Goal: Task Accomplishment & Management: Manage account settings

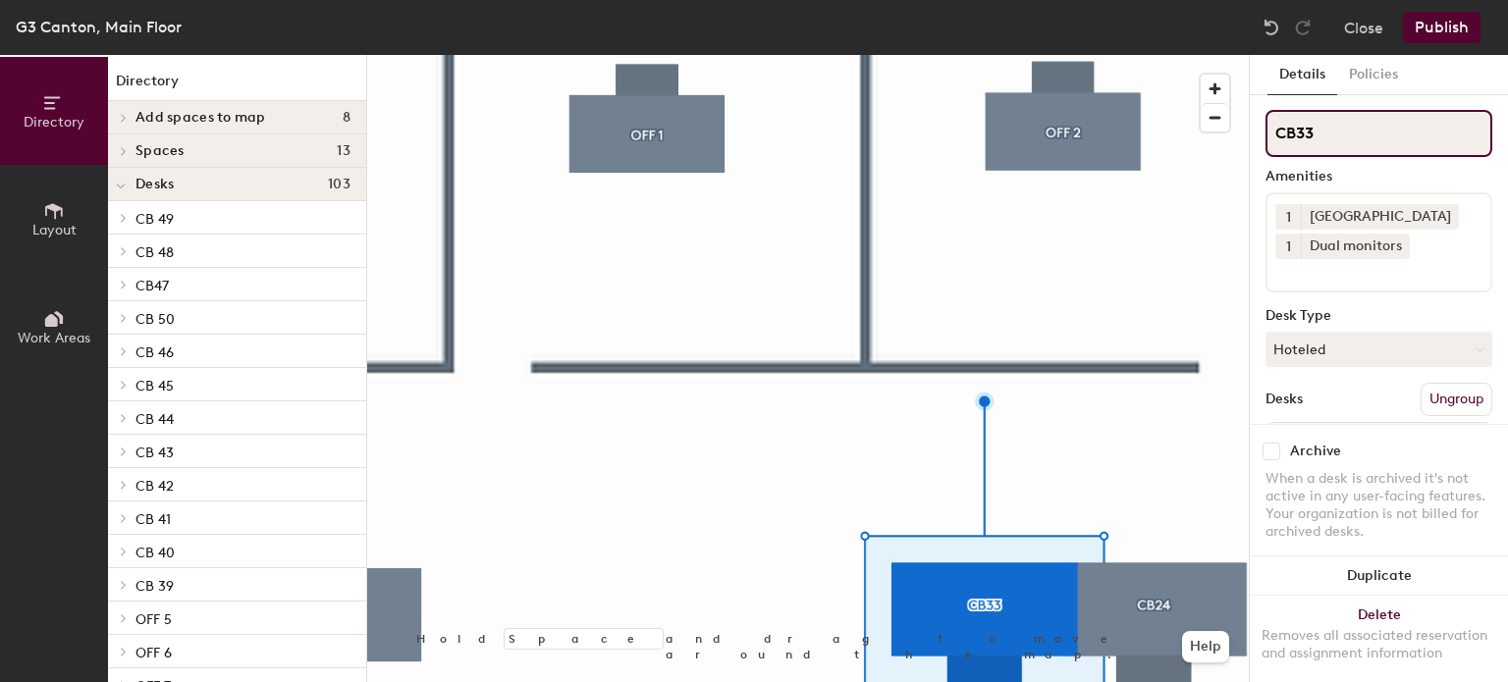
click at [1370, 143] on input "CB33" at bounding box center [1378, 133] width 227 height 47
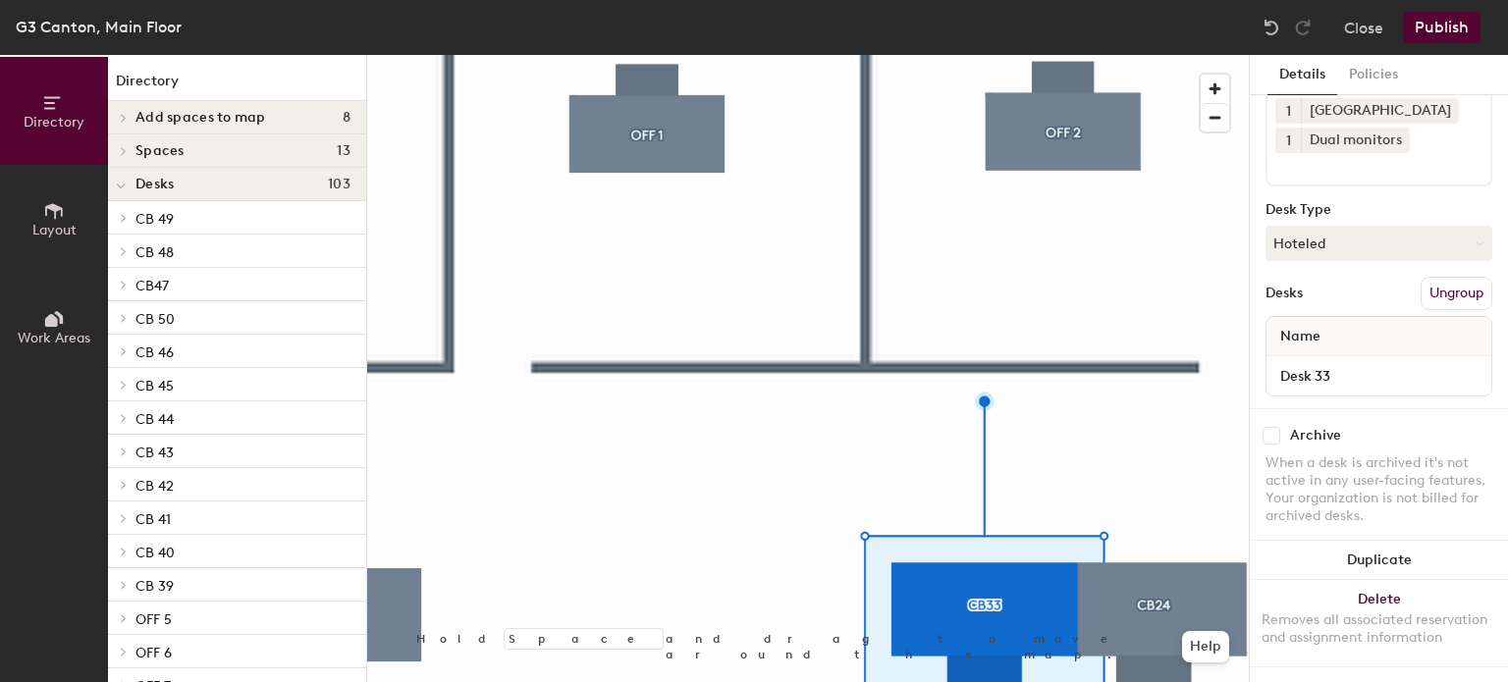
scroll to position [121, 0]
click at [1347, 317] on div "Name" at bounding box center [1378, 336] width 225 height 39
click at [1343, 362] on input "Desk 33" at bounding box center [1378, 375] width 217 height 27
type input "[PERSON_NAME]"
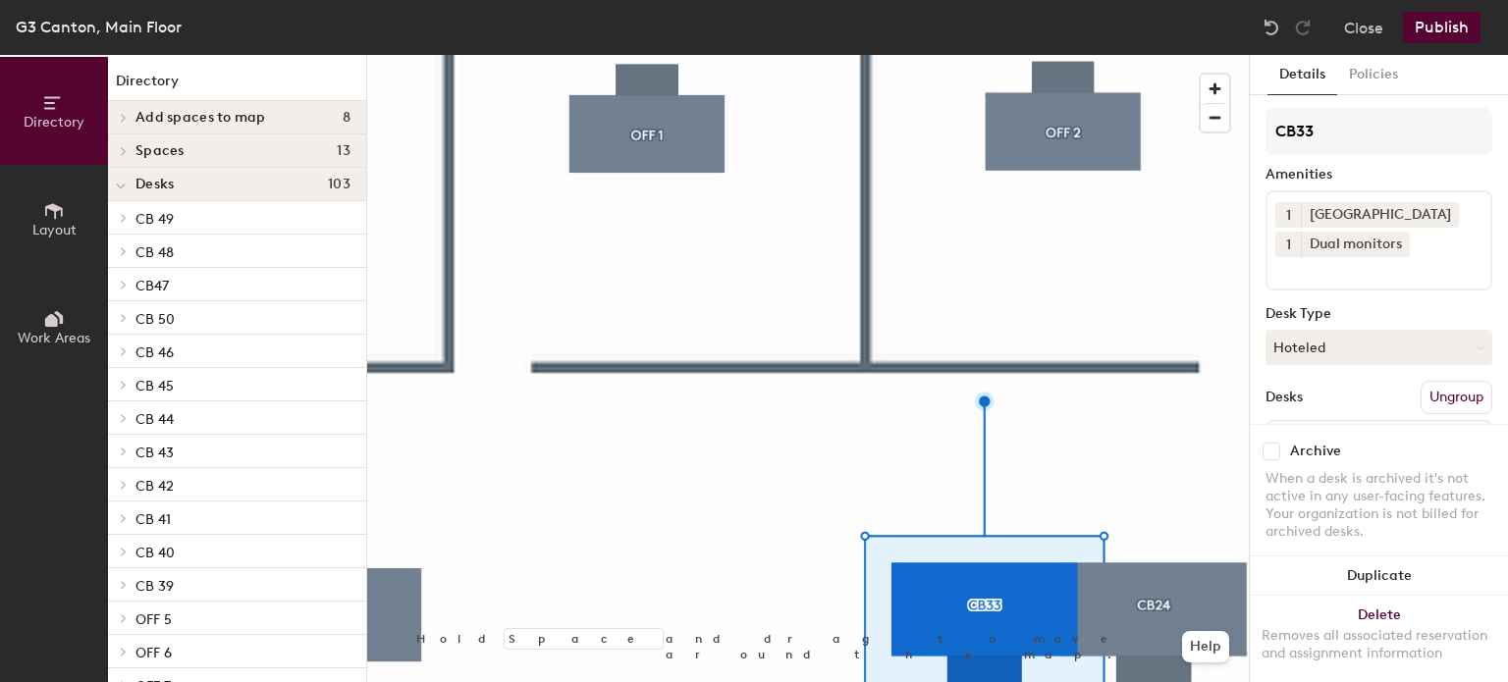
scroll to position [0, 0]
click at [1381, 71] on button "Policies" at bounding box center [1373, 75] width 73 height 40
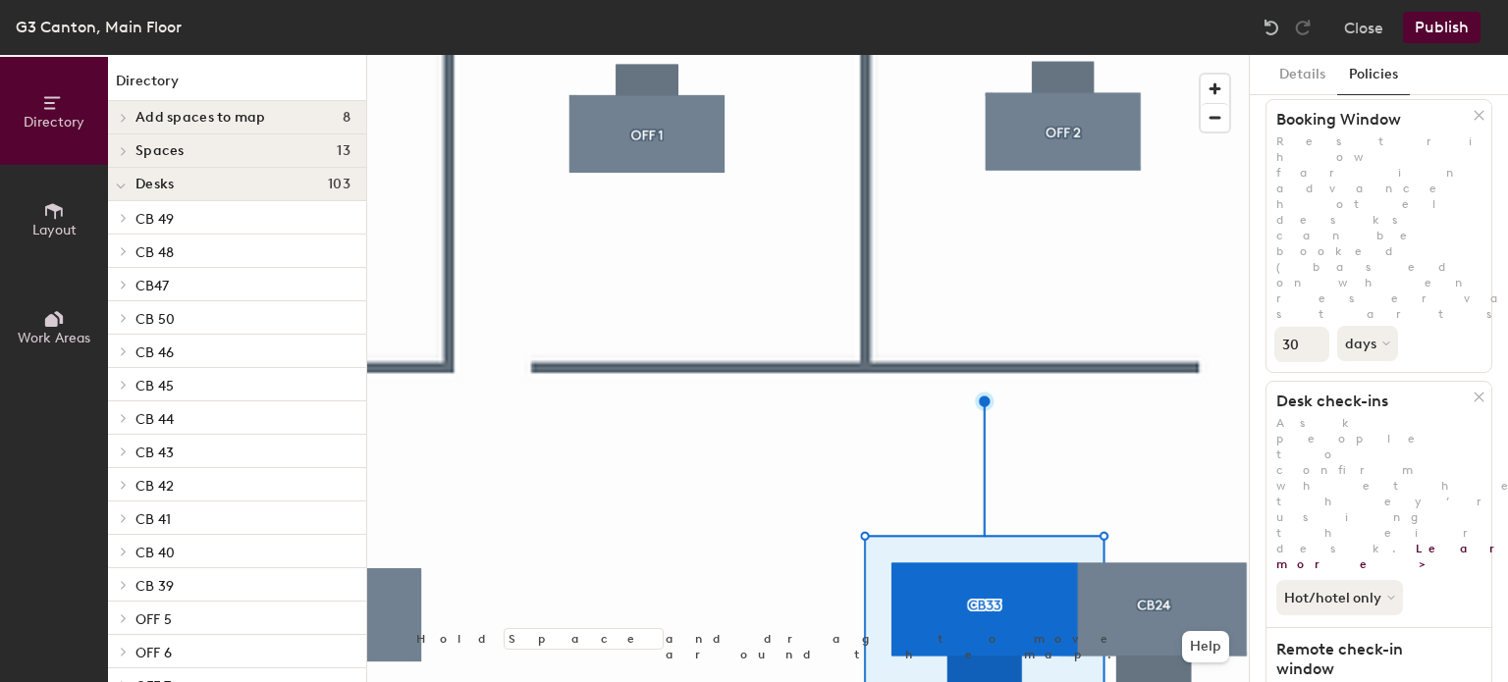
scroll to position [98, 0]
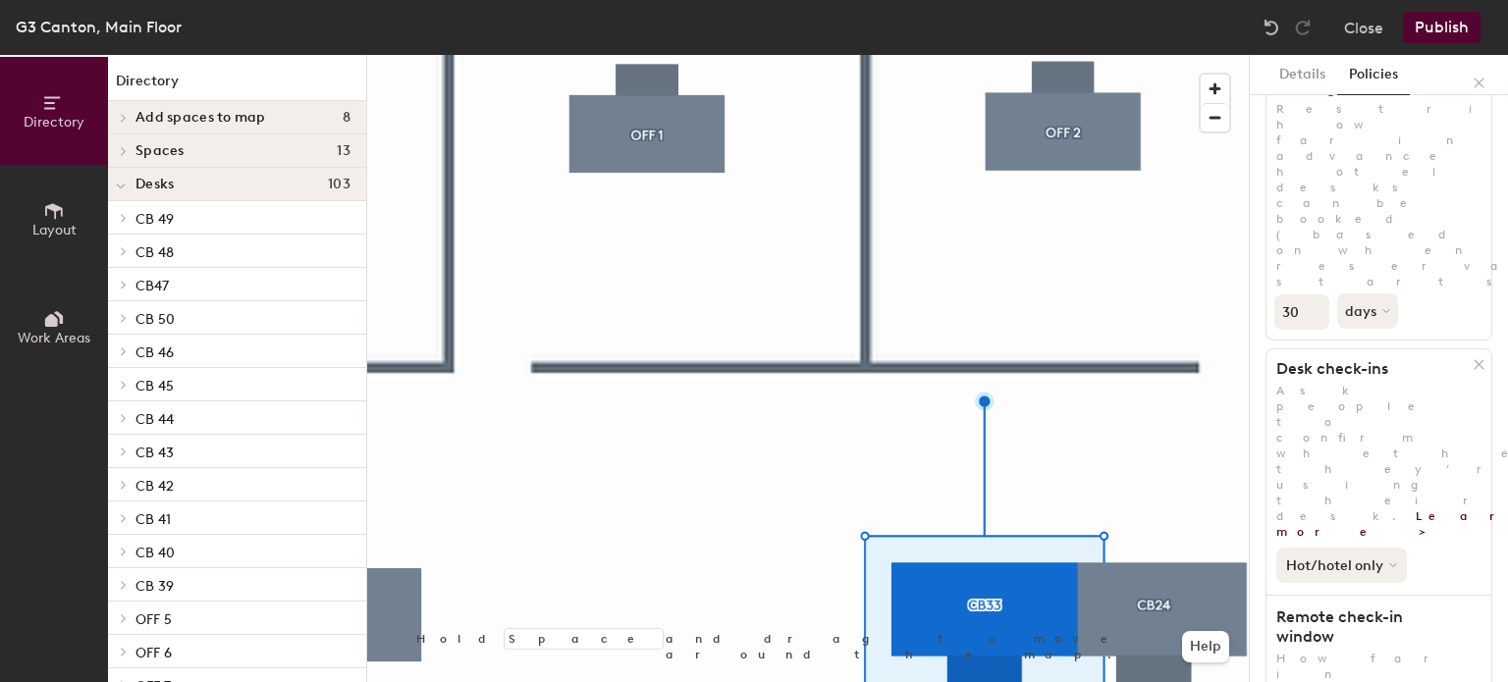
click at [1373, 548] on button "Hot/hotel only" at bounding box center [1341, 565] width 131 height 35
click at [1441, 540] on div "Hot/hotel only All desk types Hot/hotel only" at bounding box center [1378, 561] width 225 height 43
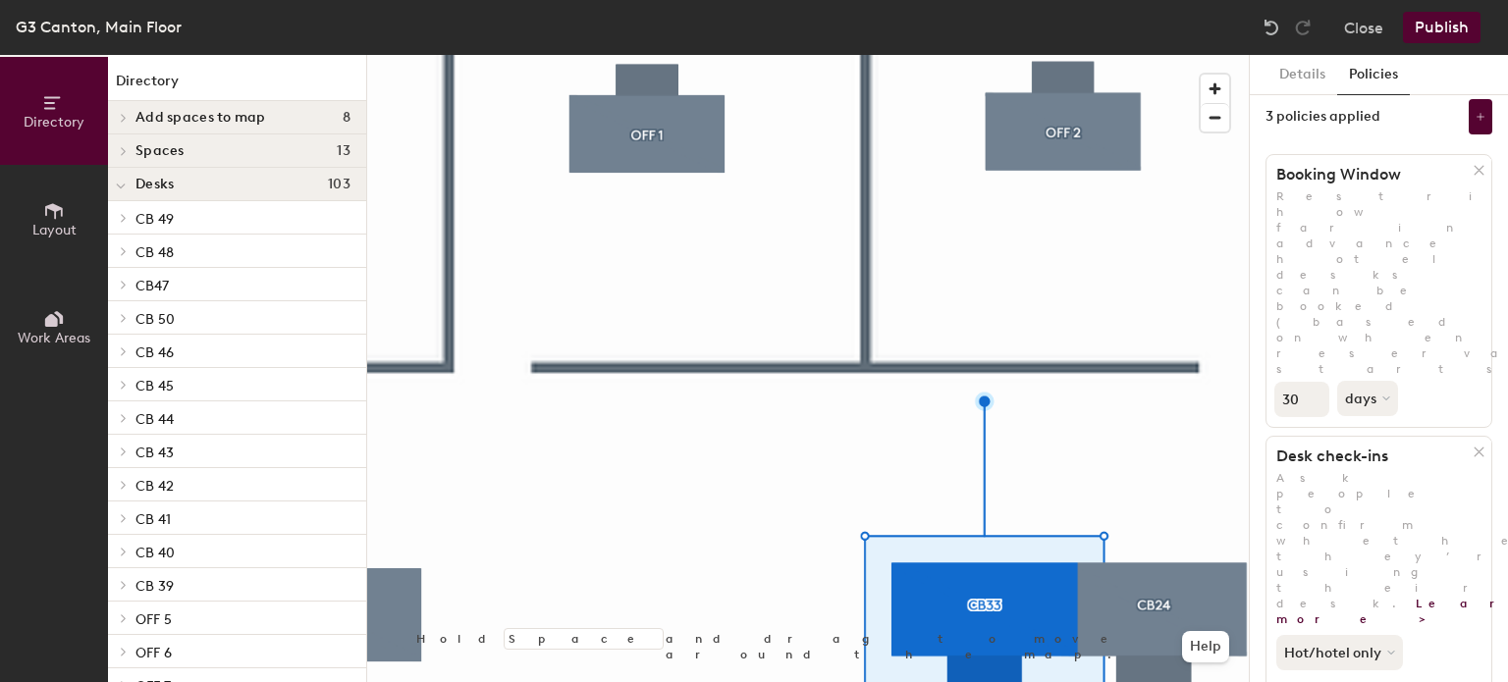
scroll to position [0, 0]
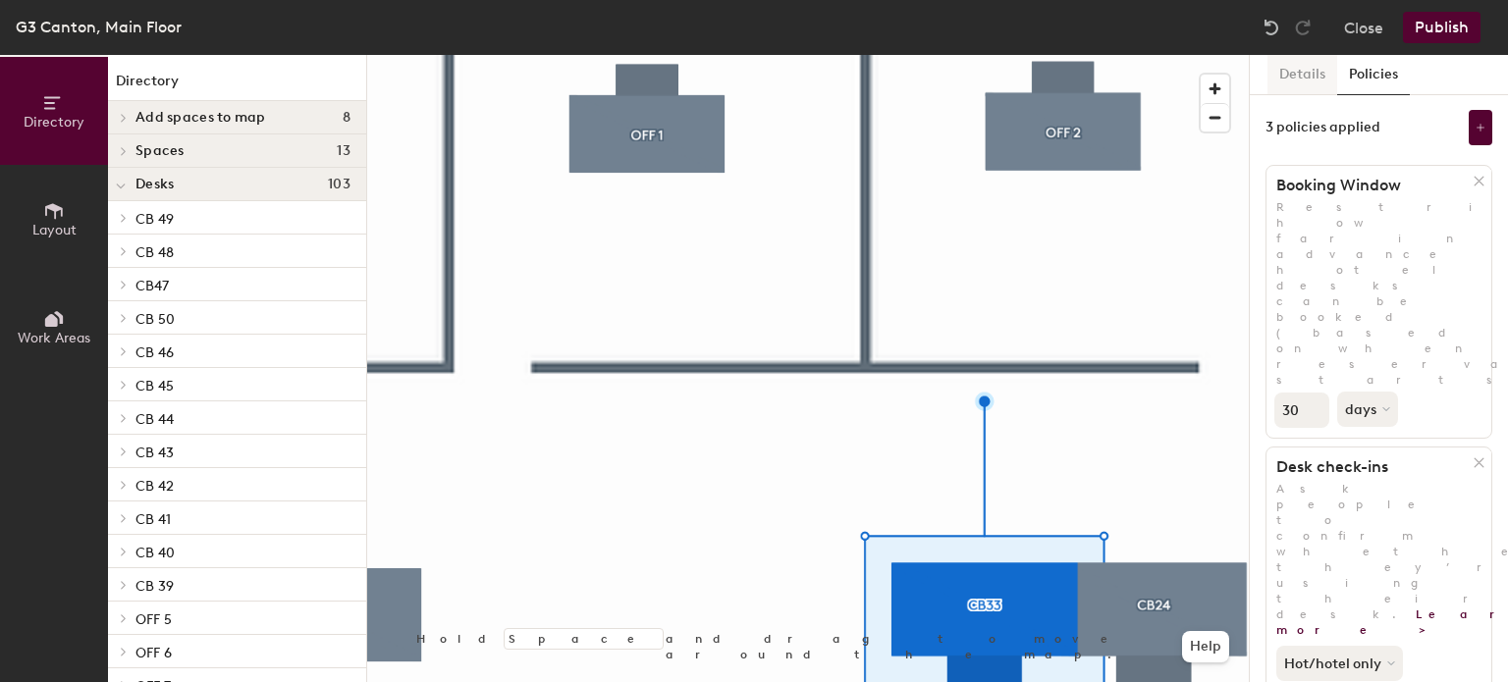
click at [1295, 83] on button "Details" at bounding box center [1302, 75] width 70 height 40
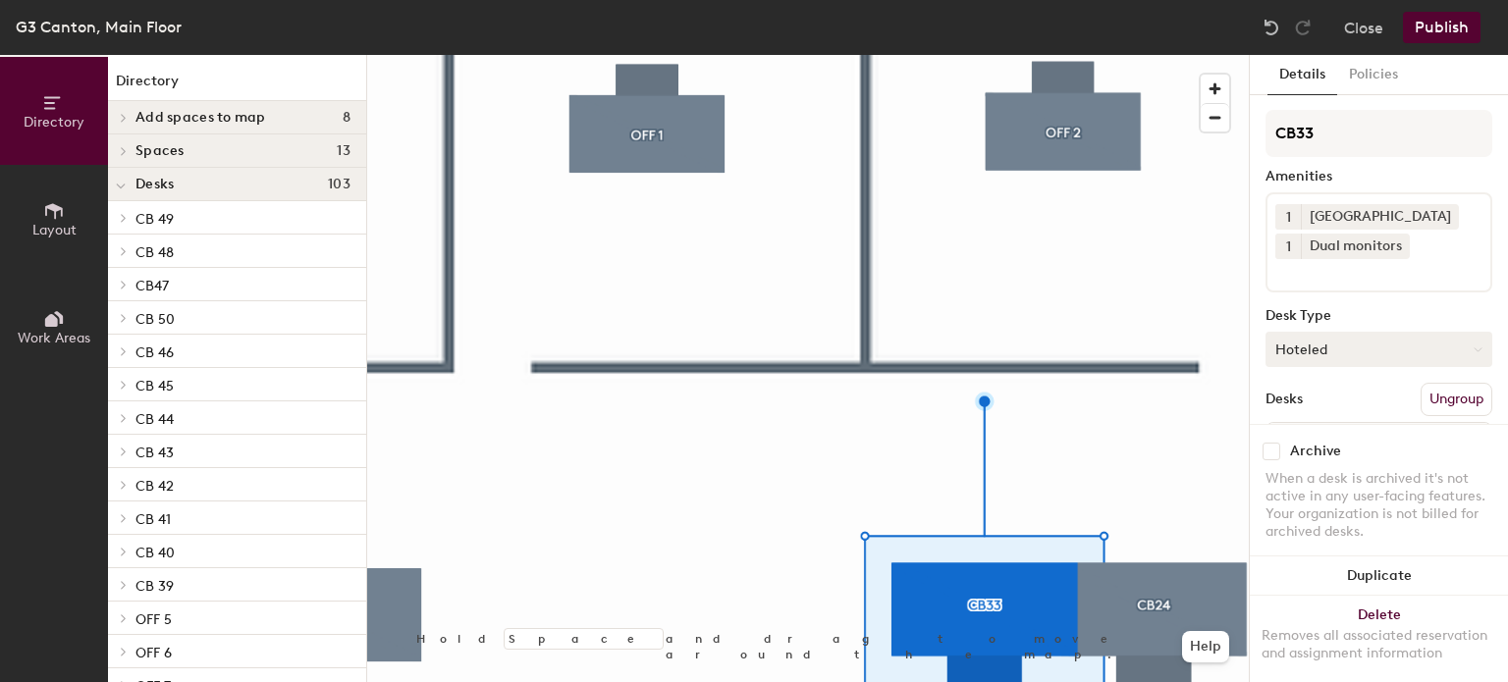
click at [1386, 342] on button "Hoteled" at bounding box center [1378, 349] width 227 height 35
click at [1370, 409] on div "Assigned" at bounding box center [1364, 410] width 196 height 29
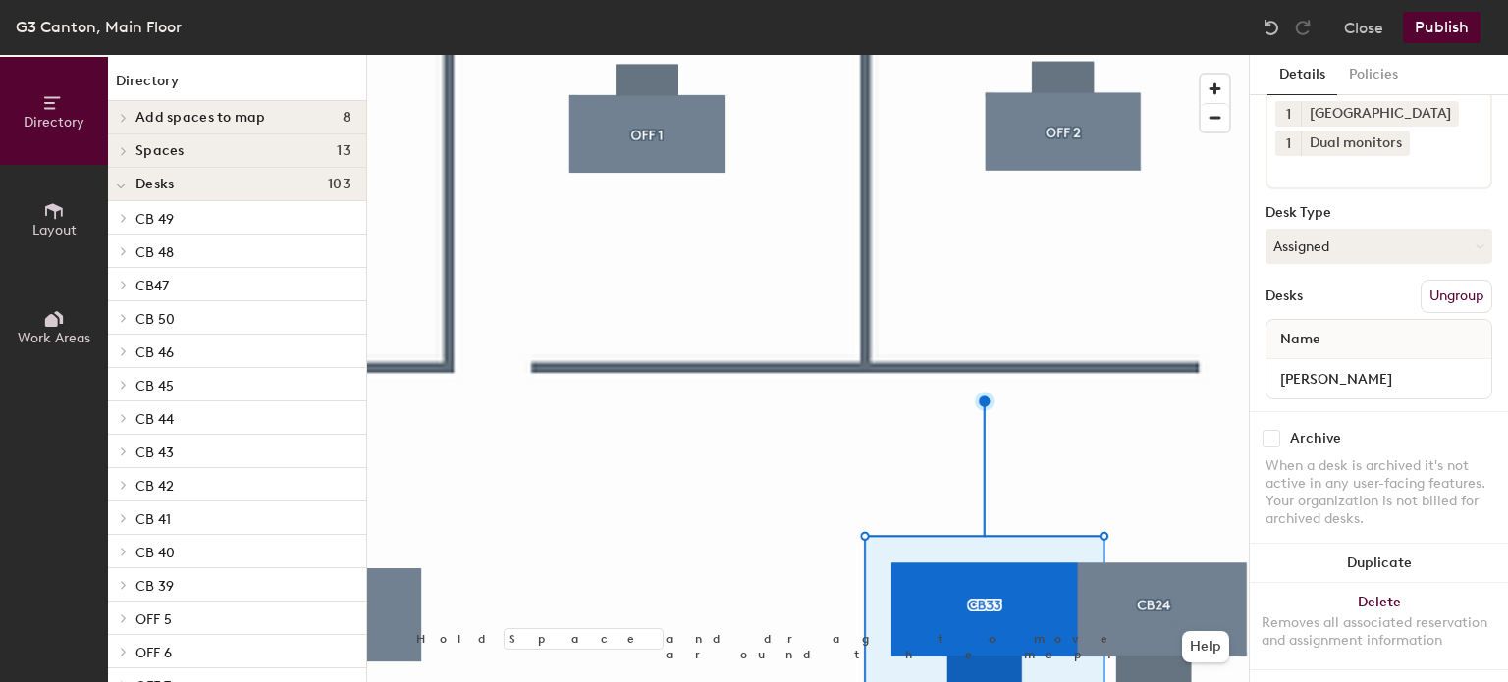
scroll to position [121, 0]
click at [1429, 23] on button "Publish" at bounding box center [1442, 27] width 78 height 31
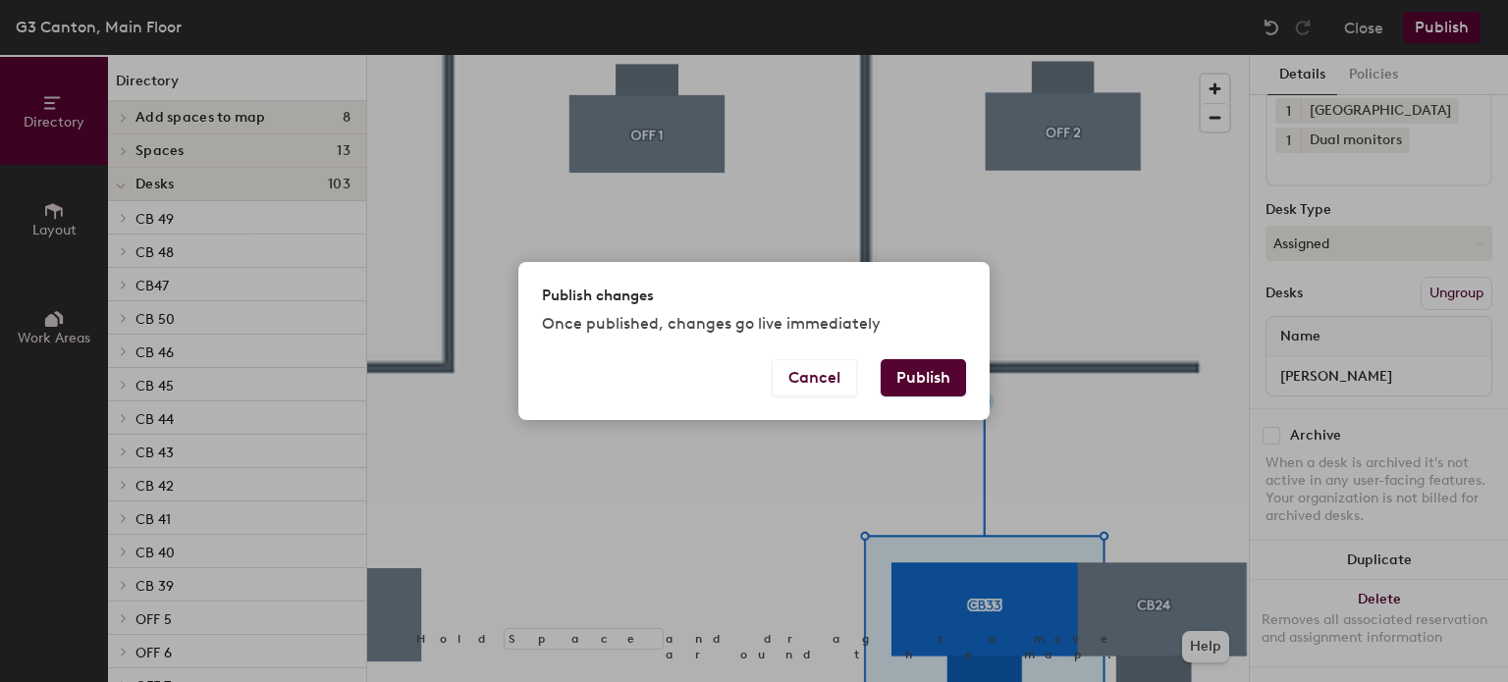
click at [942, 372] on button "Publish" at bounding box center [923, 377] width 85 height 37
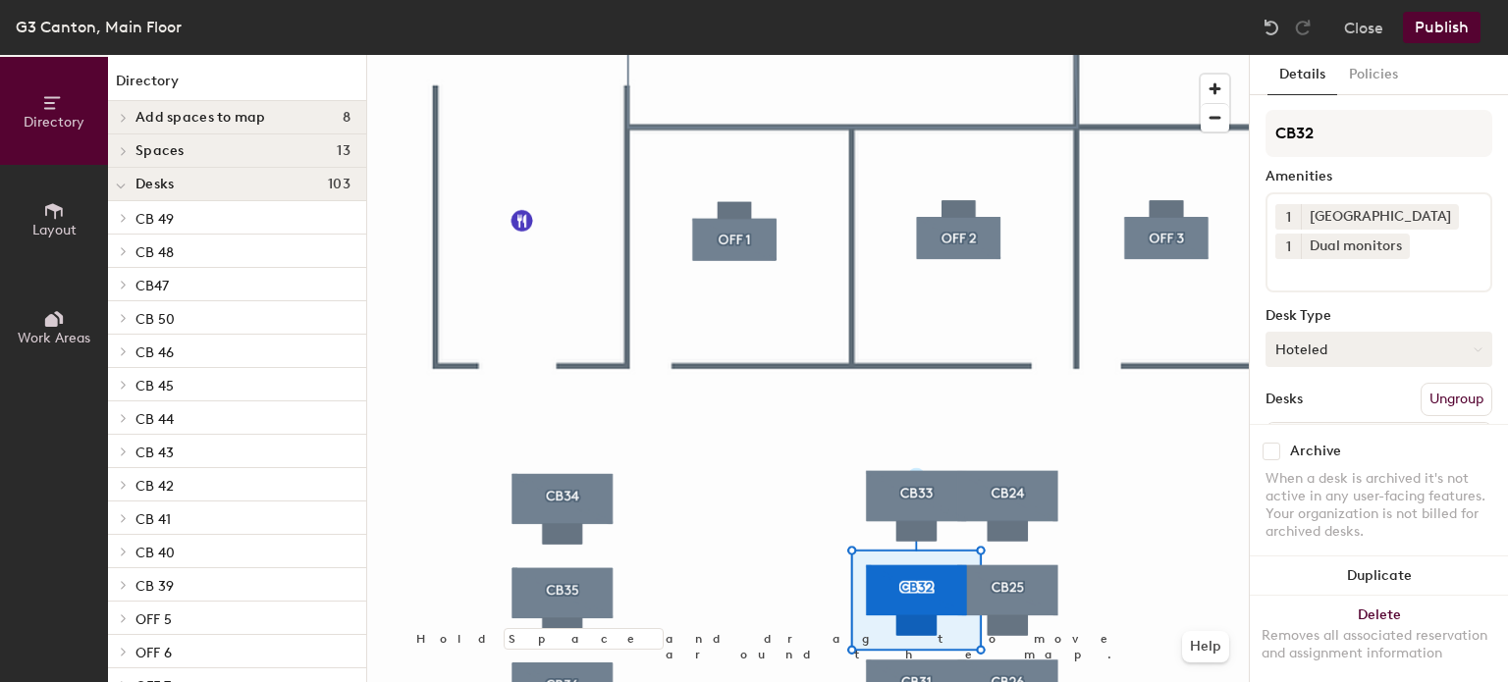
click at [1405, 351] on button "Hoteled" at bounding box center [1378, 349] width 227 height 35
click at [1386, 411] on div "Assigned" at bounding box center [1364, 410] width 196 height 29
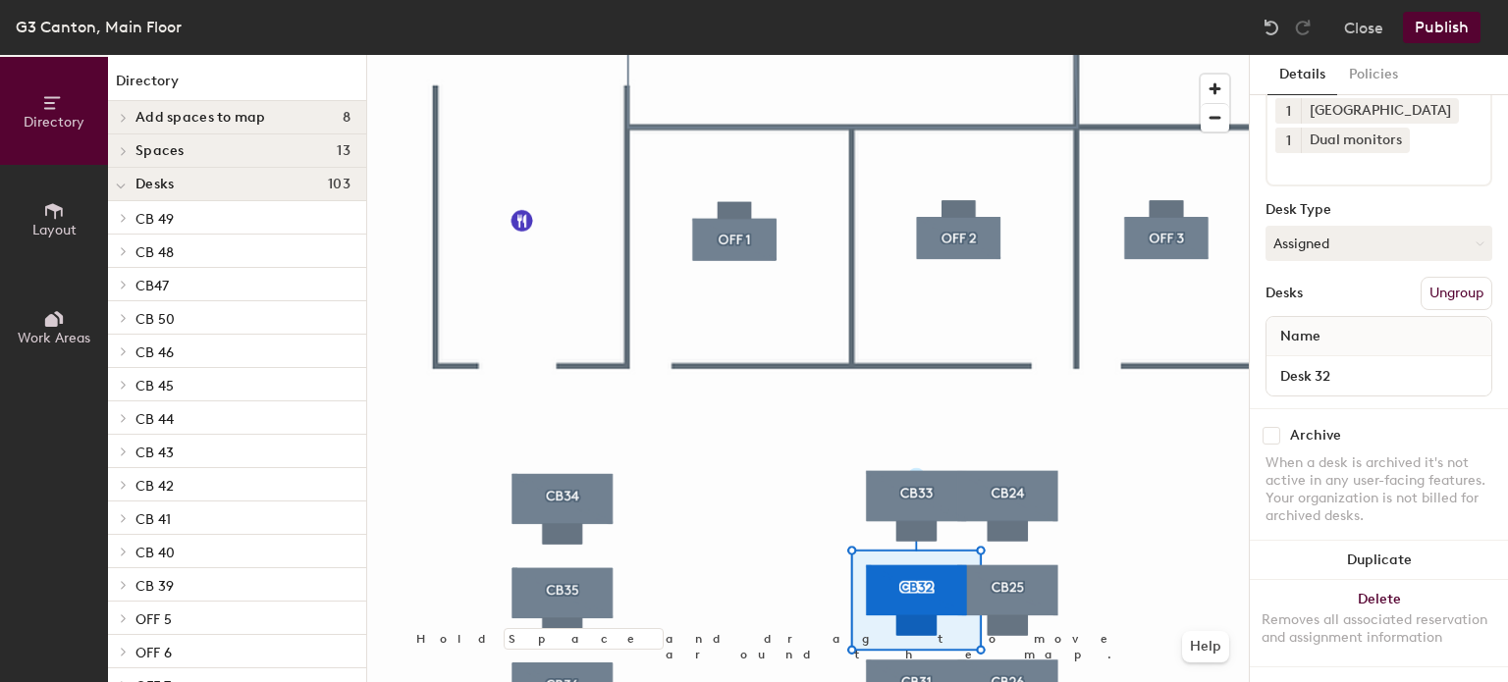
scroll to position [121, 0]
click at [1354, 362] on input "Desk 32" at bounding box center [1378, 375] width 217 height 27
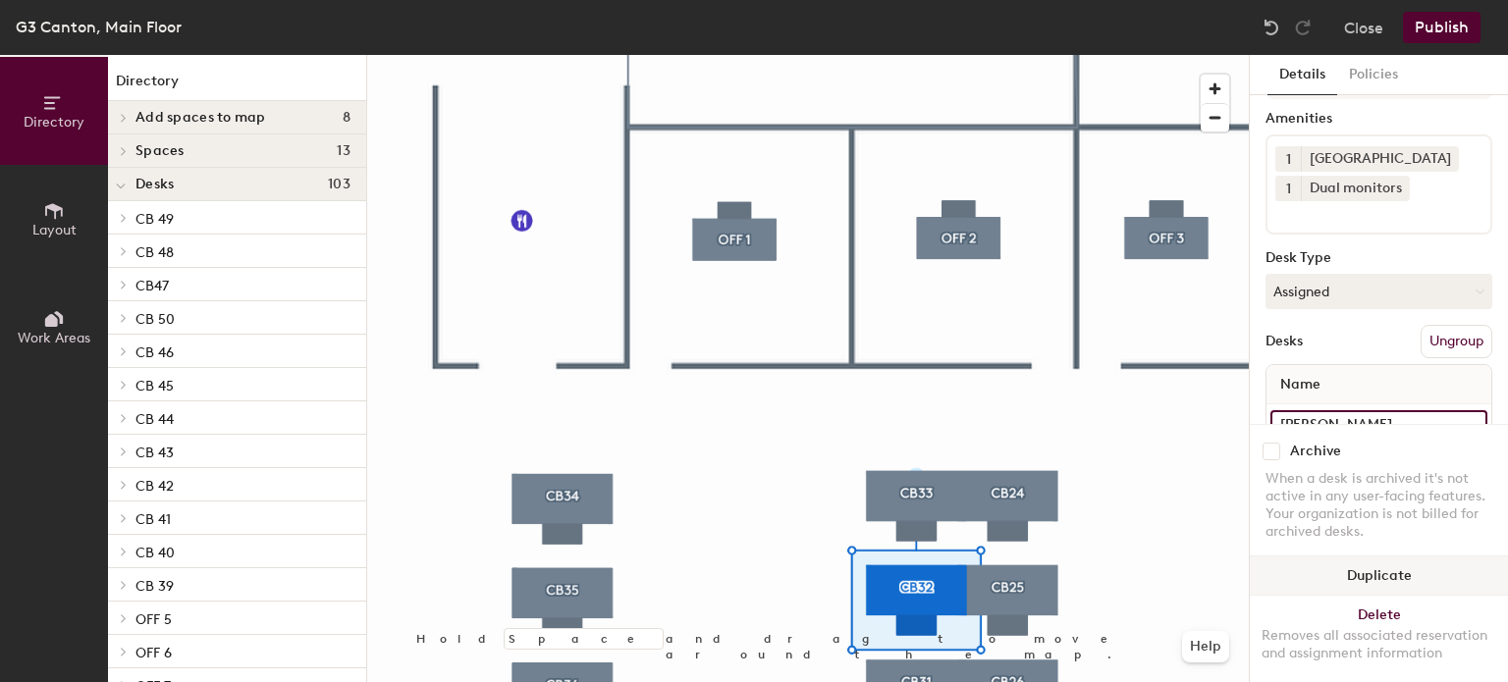
scroll to position [0, 0]
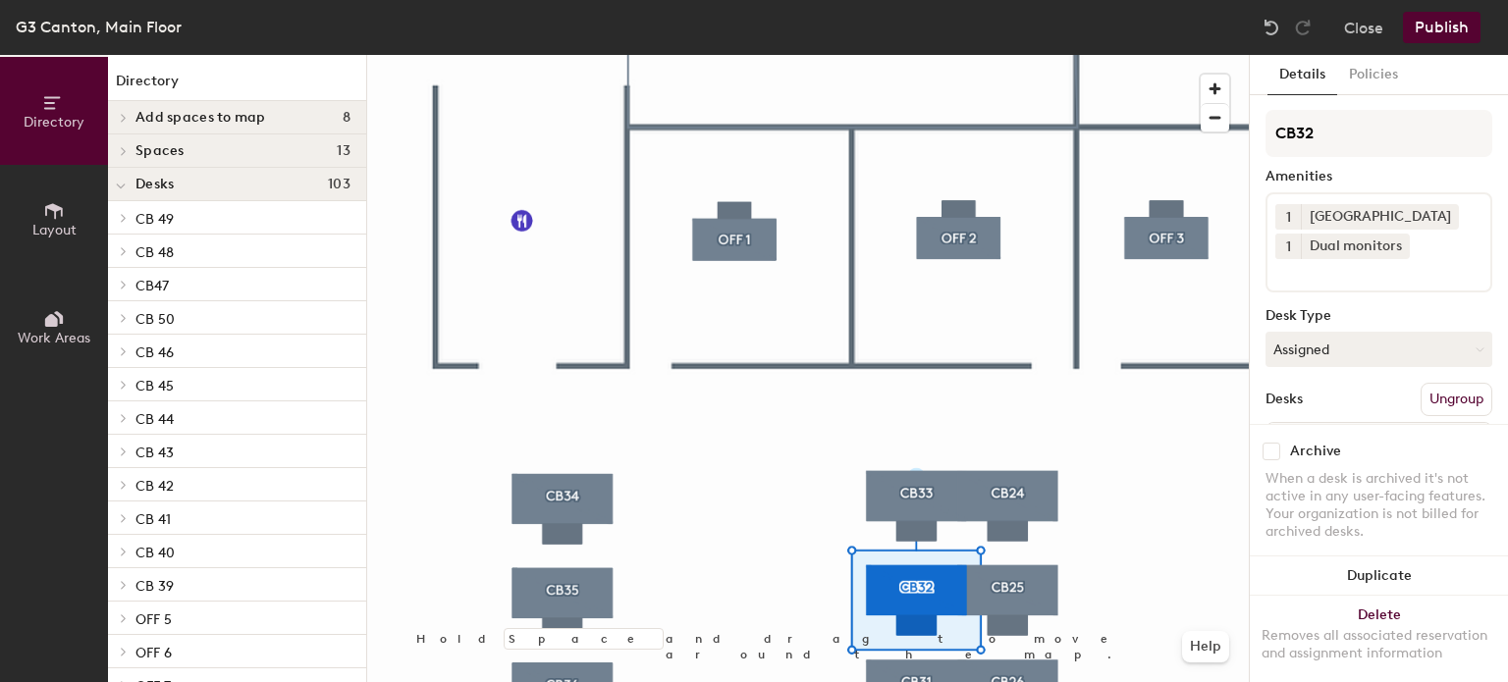
type input "[PERSON_NAME]"
click at [1433, 27] on button "Publish" at bounding box center [1442, 27] width 78 height 31
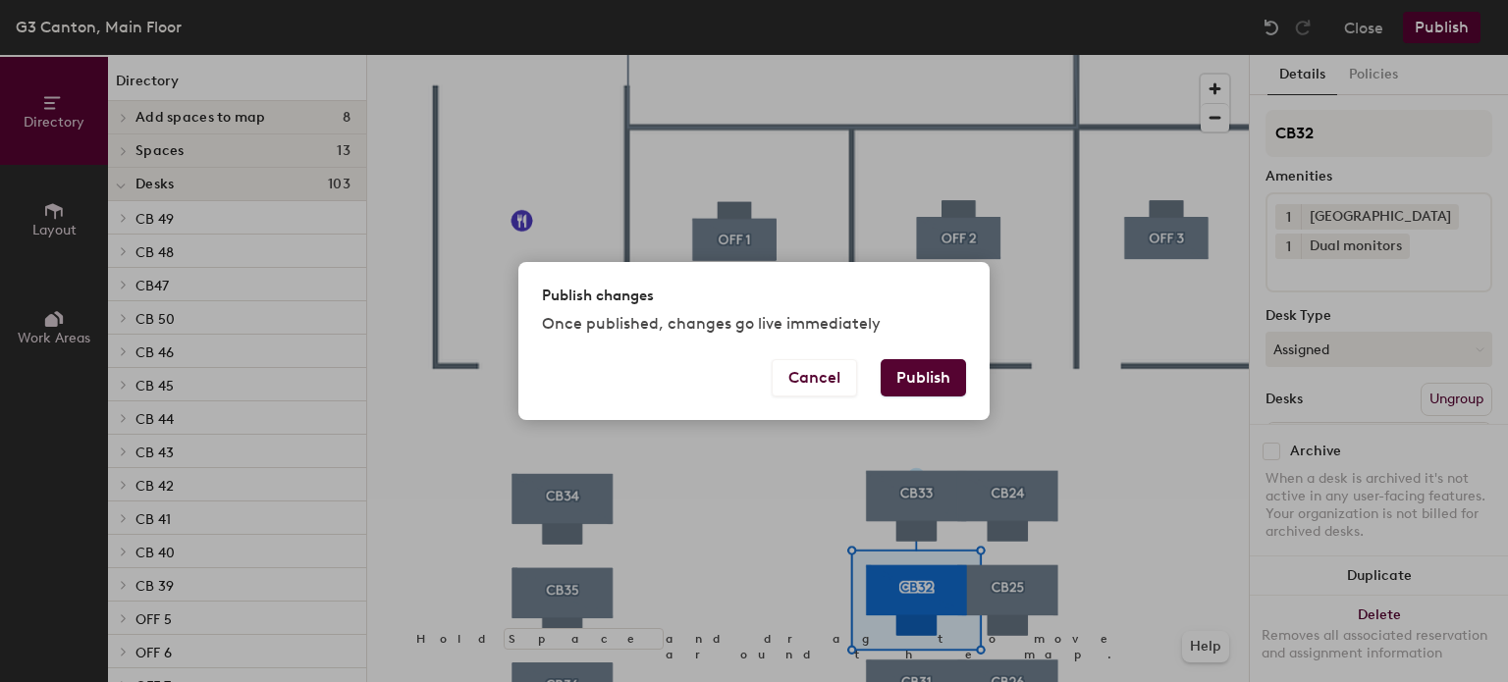
click at [951, 366] on button "Publish" at bounding box center [923, 377] width 85 height 37
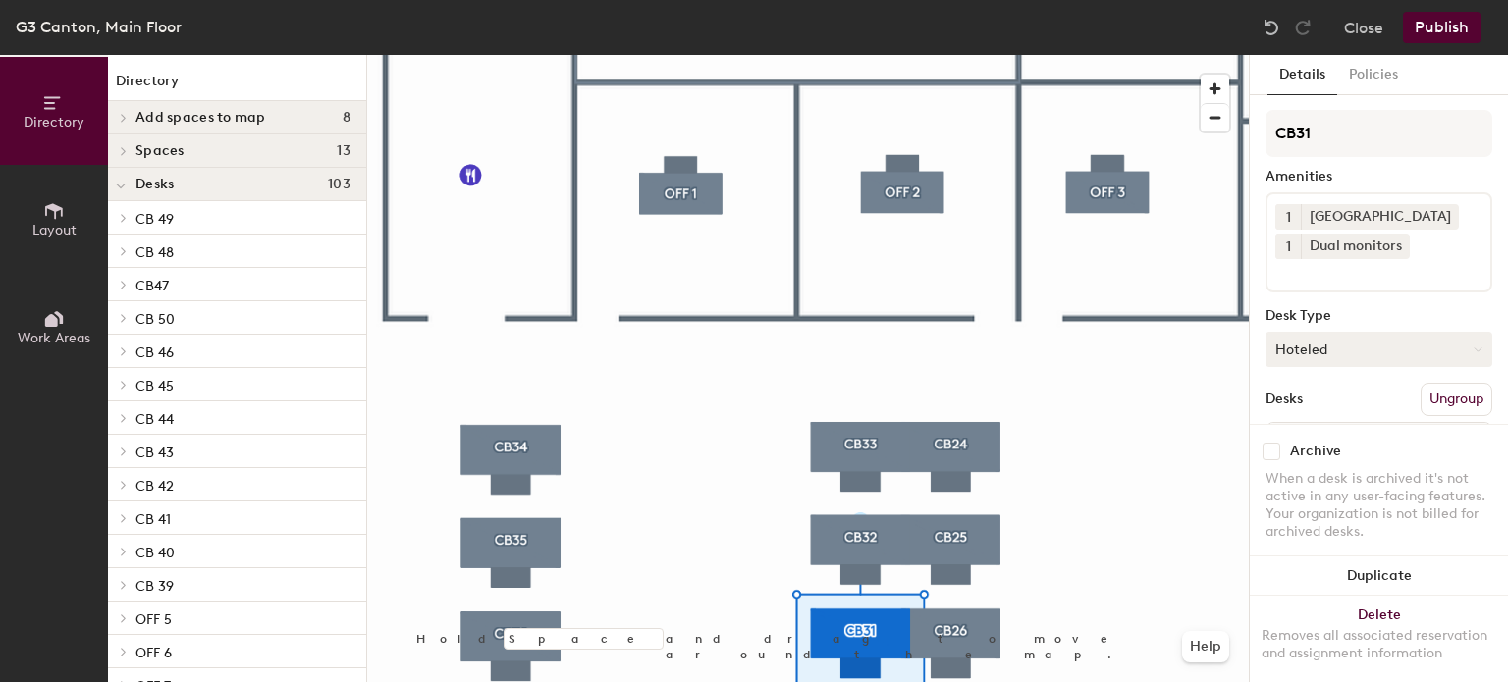
click at [1399, 355] on button "Hoteled" at bounding box center [1378, 349] width 227 height 35
click at [1377, 410] on div "Assigned" at bounding box center [1364, 410] width 196 height 29
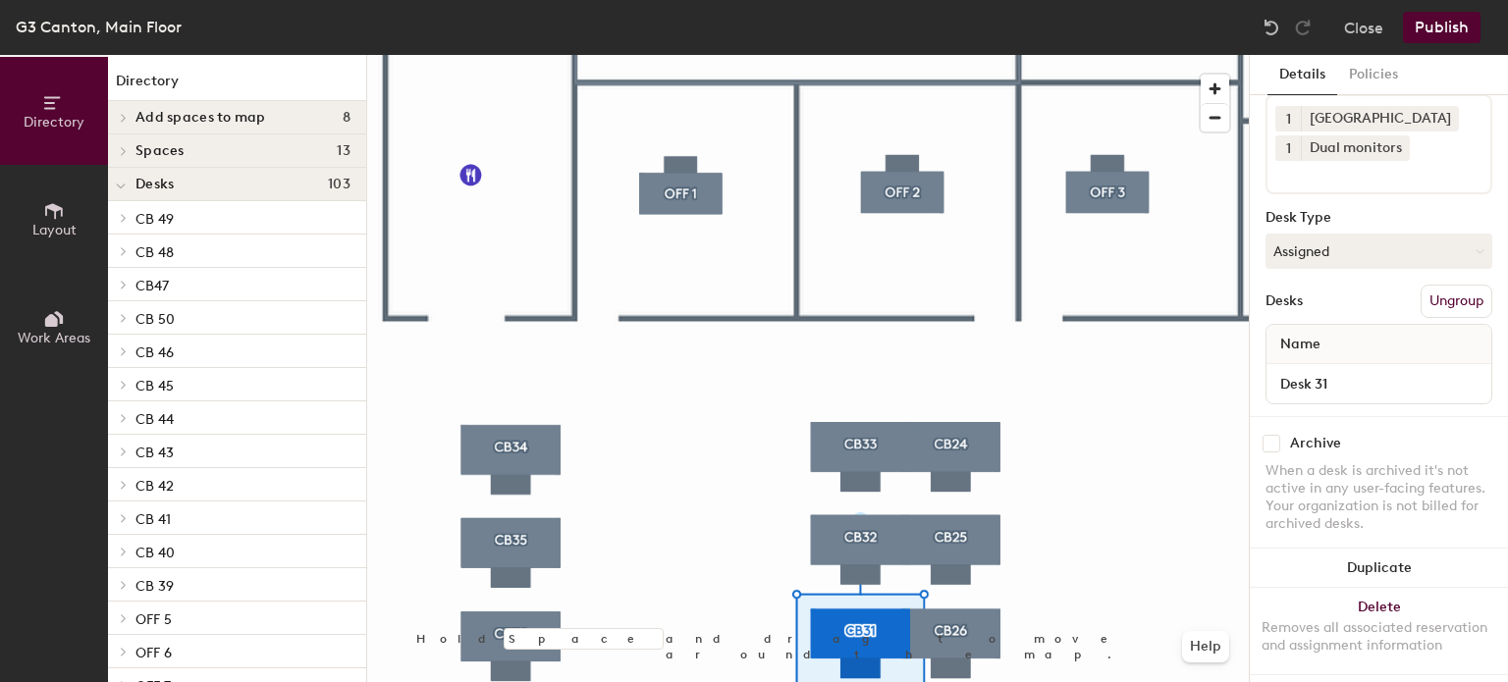
scroll to position [121, 0]
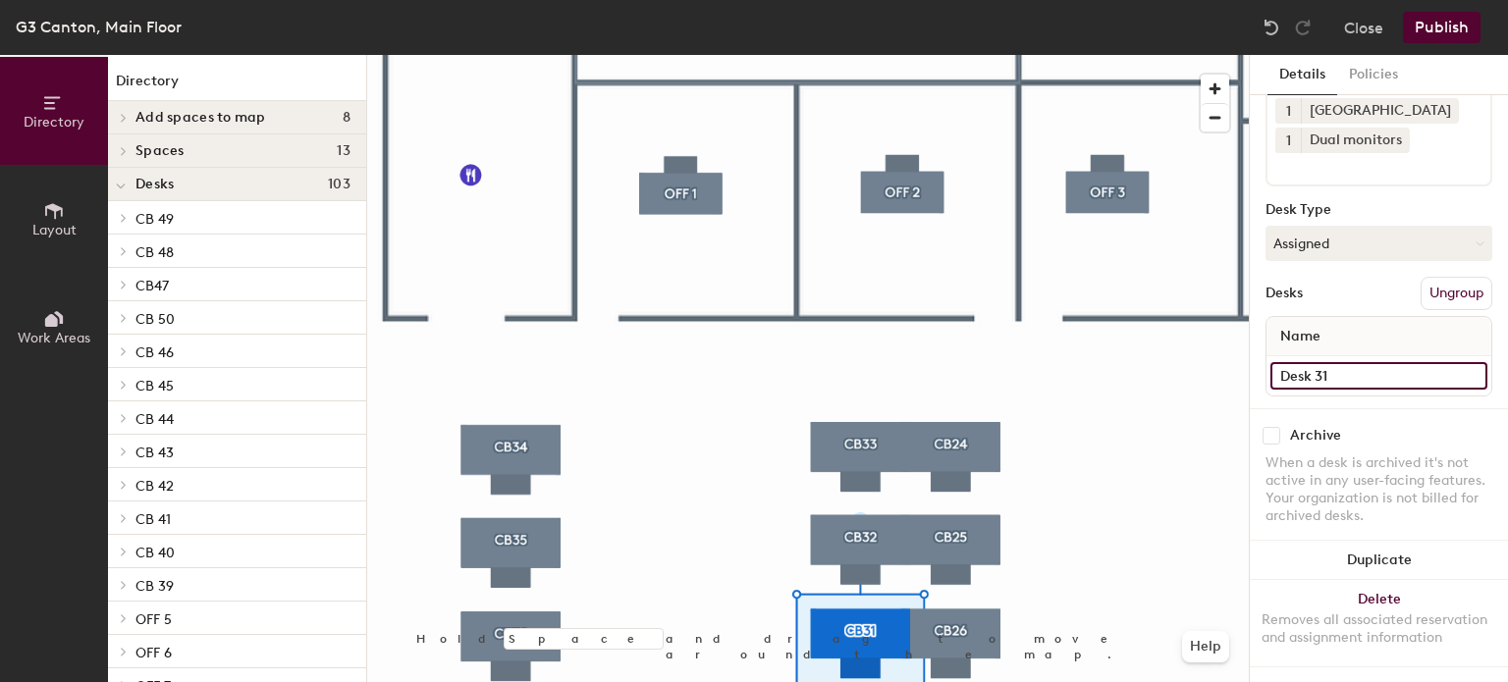
click at [1331, 362] on input "Desk 31" at bounding box center [1378, 375] width 217 height 27
click at [1390, 362] on input "Anastasios Aslandis" at bounding box center [1378, 375] width 217 height 27
type input "i"
type input "Anastasios Aslanidis"
click at [1450, 22] on button "Publish" at bounding box center [1442, 27] width 78 height 31
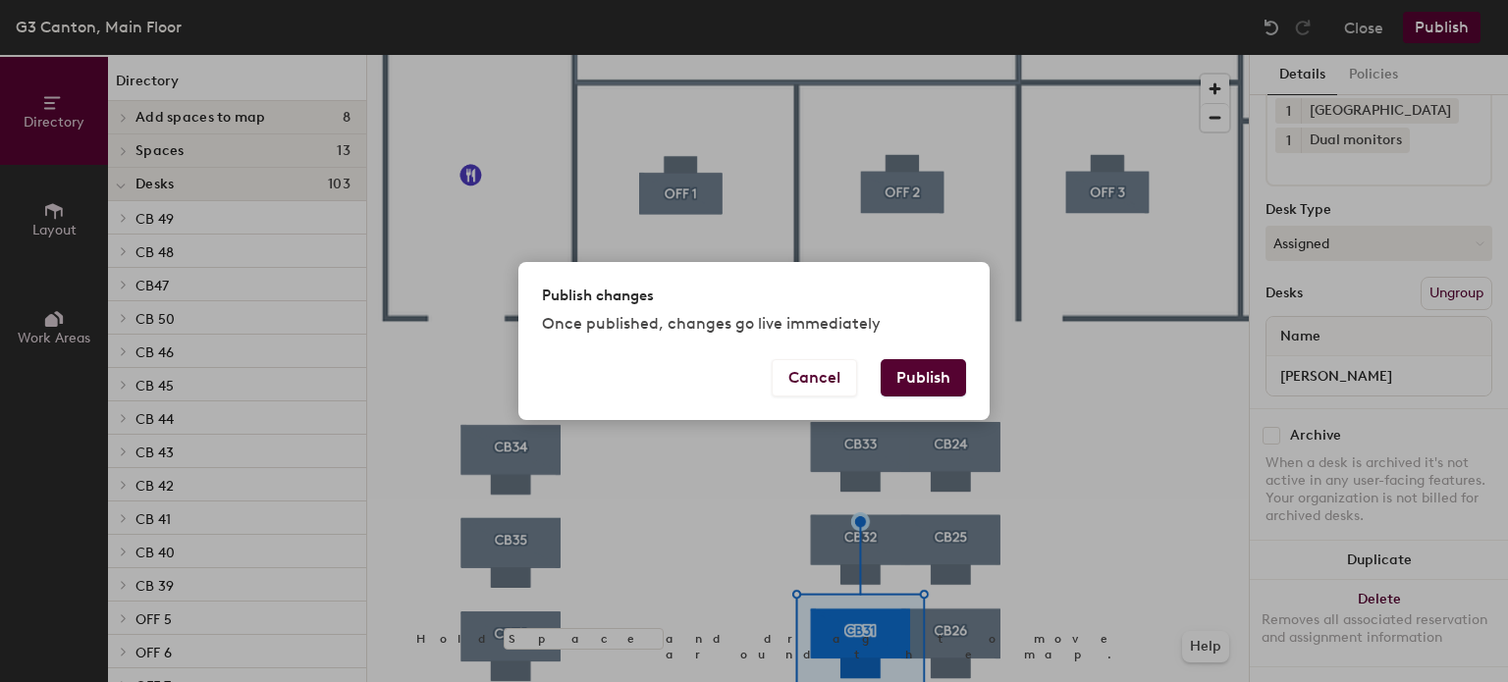
click at [951, 379] on button "Publish" at bounding box center [923, 377] width 85 height 37
